Goal: Task Accomplishment & Management: Manage account settings

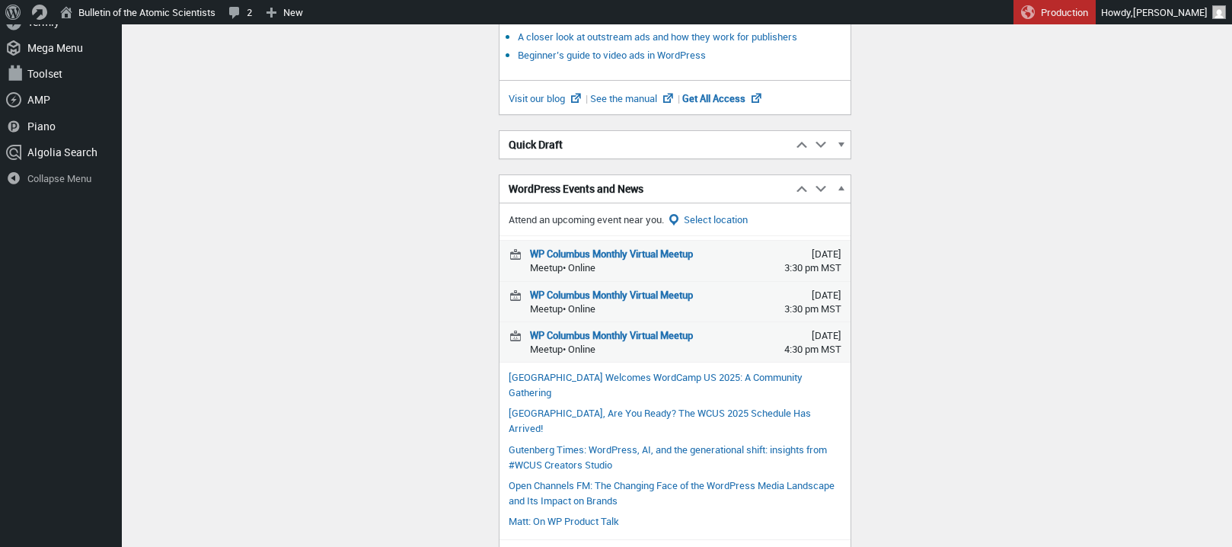
scroll to position [831, 0]
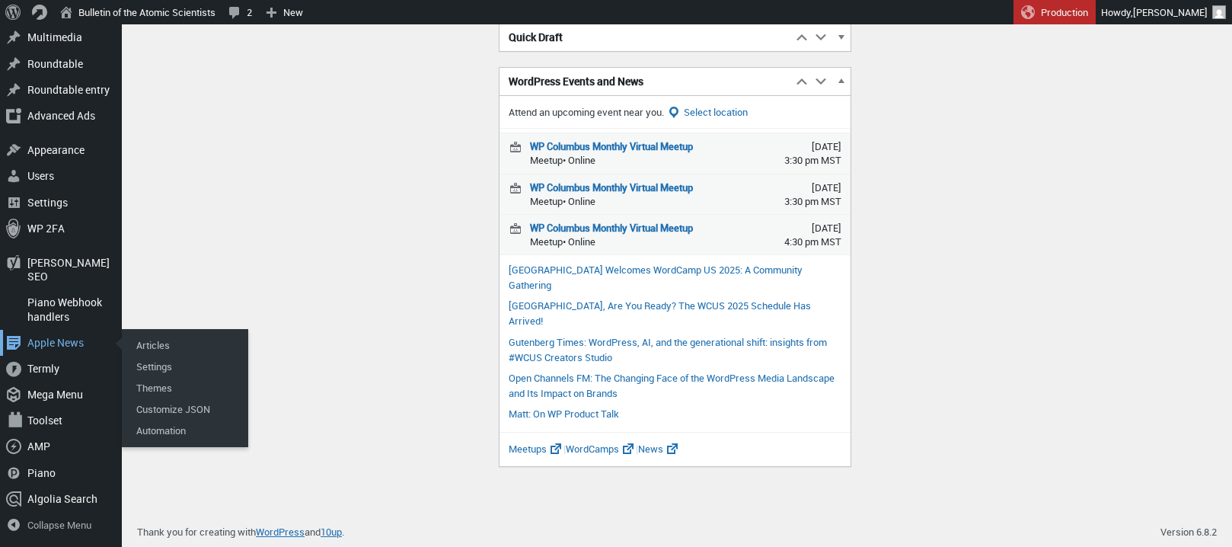
click at [56, 339] on div "Apple News" at bounding box center [61, 343] width 122 height 26
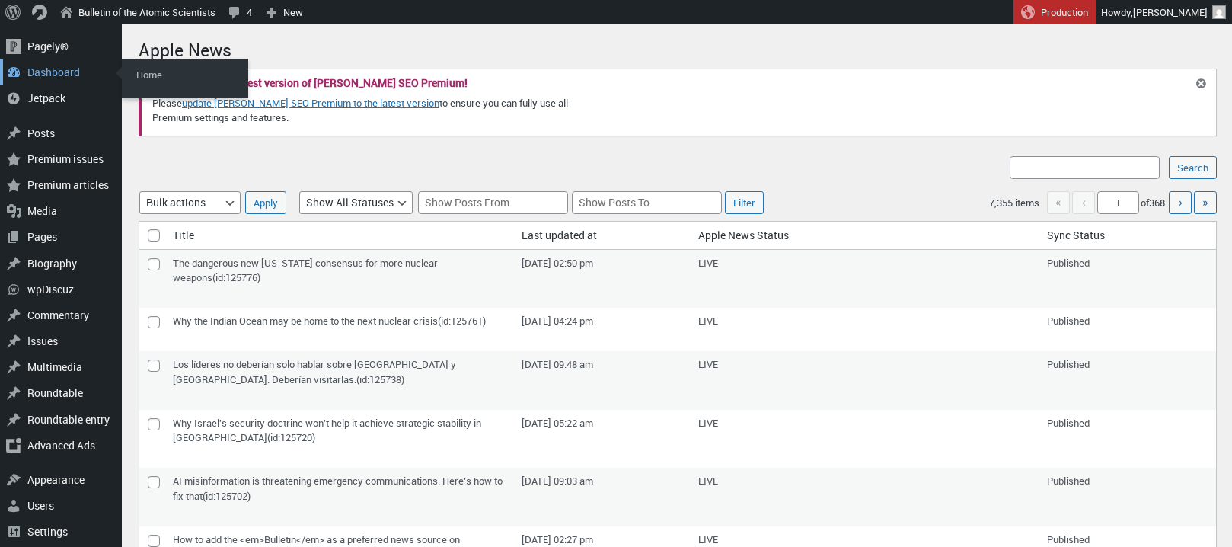
click at [39, 73] on div "Dashboard" at bounding box center [61, 72] width 122 height 26
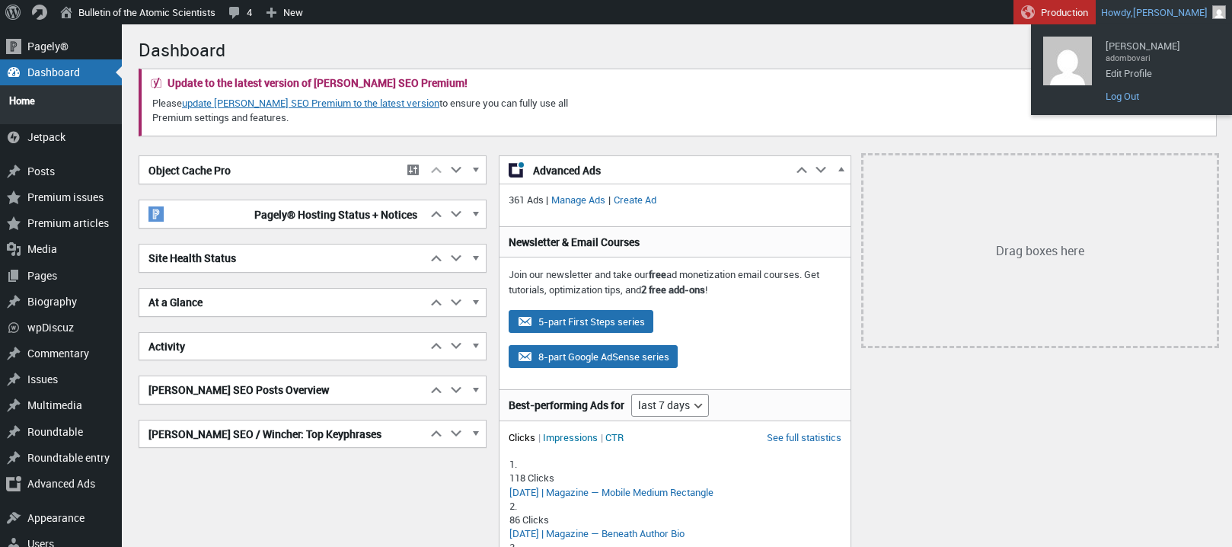
click at [1116, 96] on link "Log Out" at bounding box center [1159, 96] width 122 height 20
